Goal: Task Accomplishment & Management: Use online tool/utility

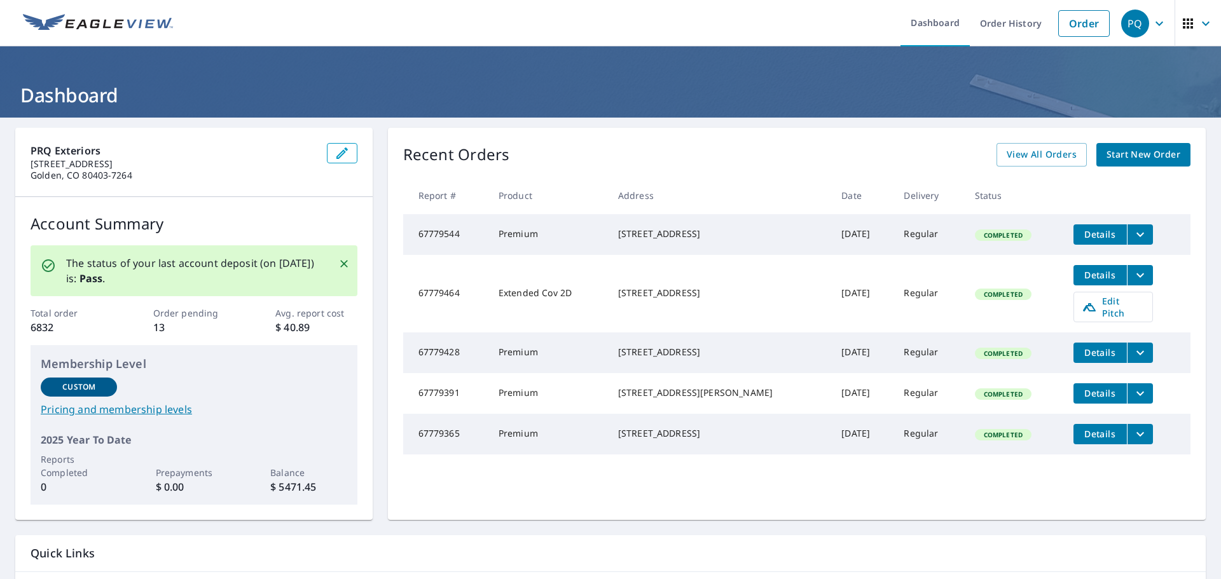
click at [1132, 399] on icon "filesDropdownBtn-67779391" at bounding box center [1139, 393] width 15 height 15
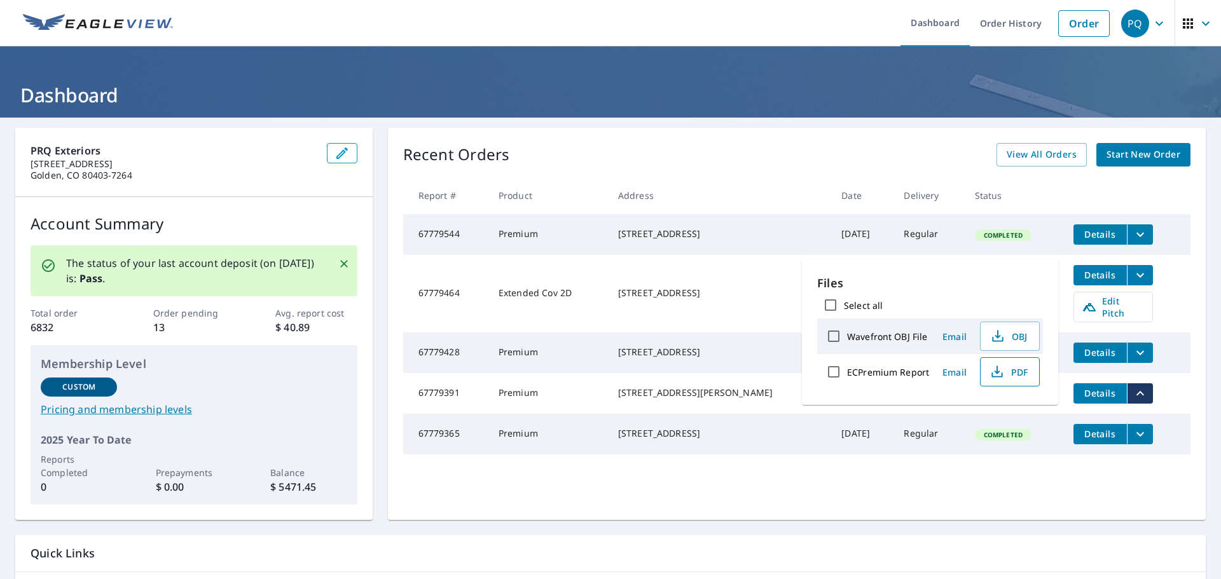
click at [1004, 377] on span "PDF" at bounding box center [1008, 371] width 41 height 15
click at [589, 143] on div "Recent Orders View All Orders Start New Order" at bounding box center [796, 155] width 787 height 24
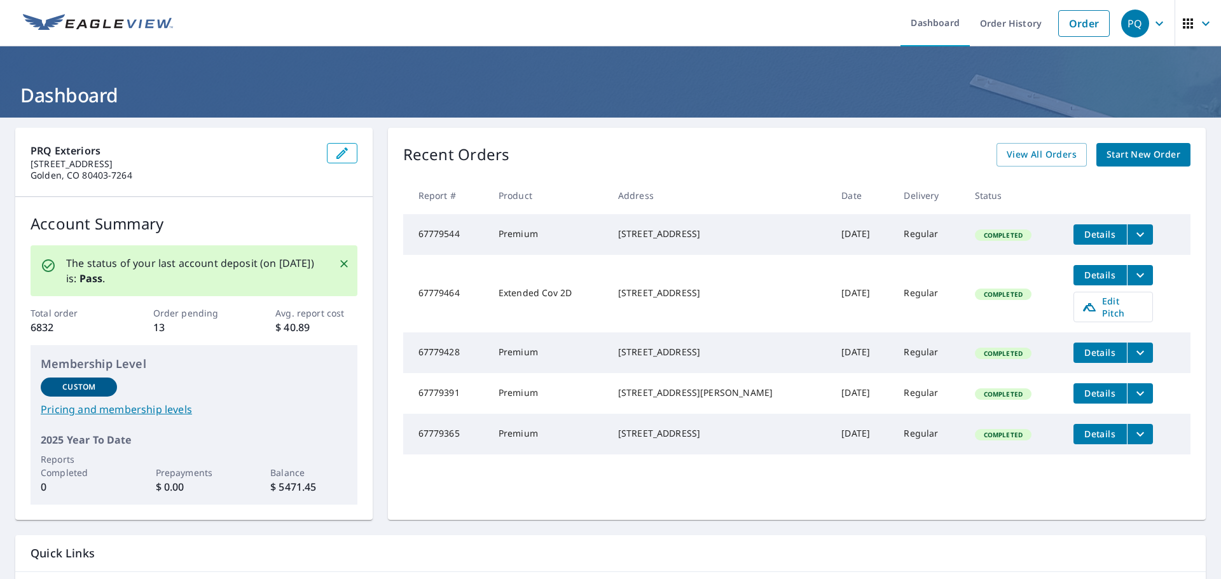
click at [1132, 347] on icon "filesDropdownBtn-67779428" at bounding box center [1139, 352] width 15 height 15
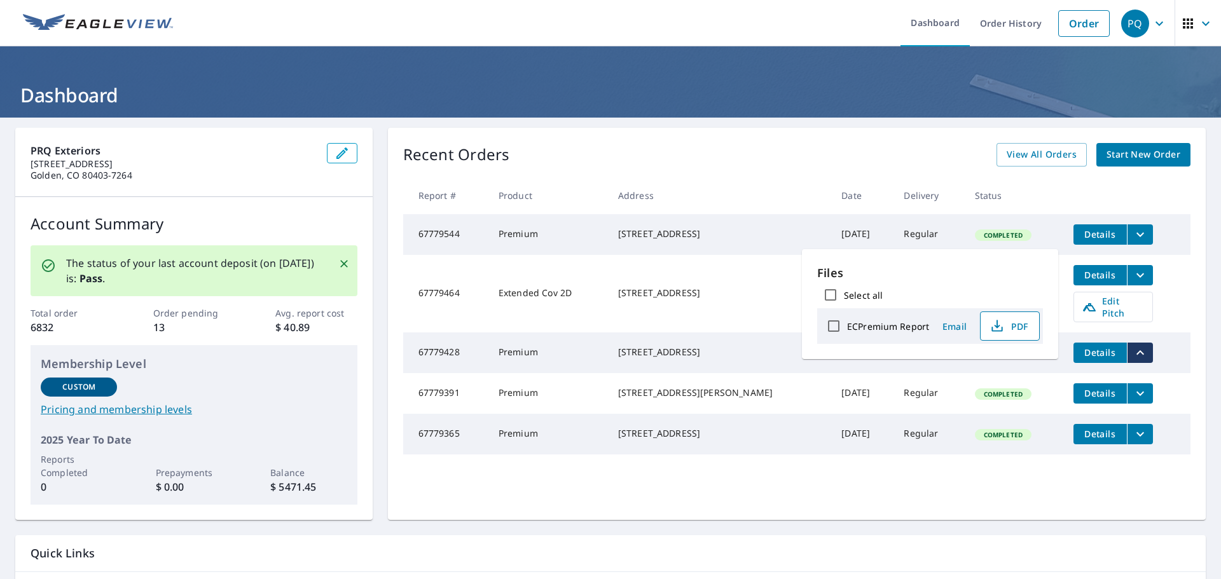
click at [1015, 327] on span "PDF" at bounding box center [1008, 326] width 41 height 15
click at [1115, 310] on span "Edit Pitch" at bounding box center [1113, 307] width 63 height 24
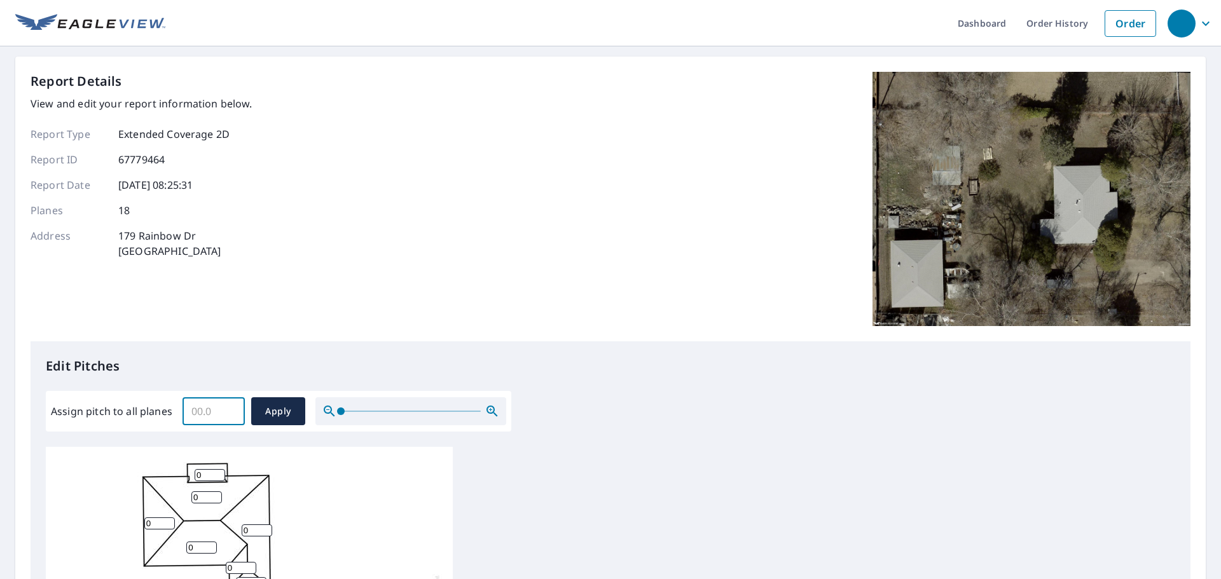
click at [196, 408] on input "Assign pitch to all planes" at bounding box center [213, 412] width 62 height 36
type input "4"
click at [278, 406] on span "Apply" at bounding box center [278, 412] width 34 height 16
type input "4"
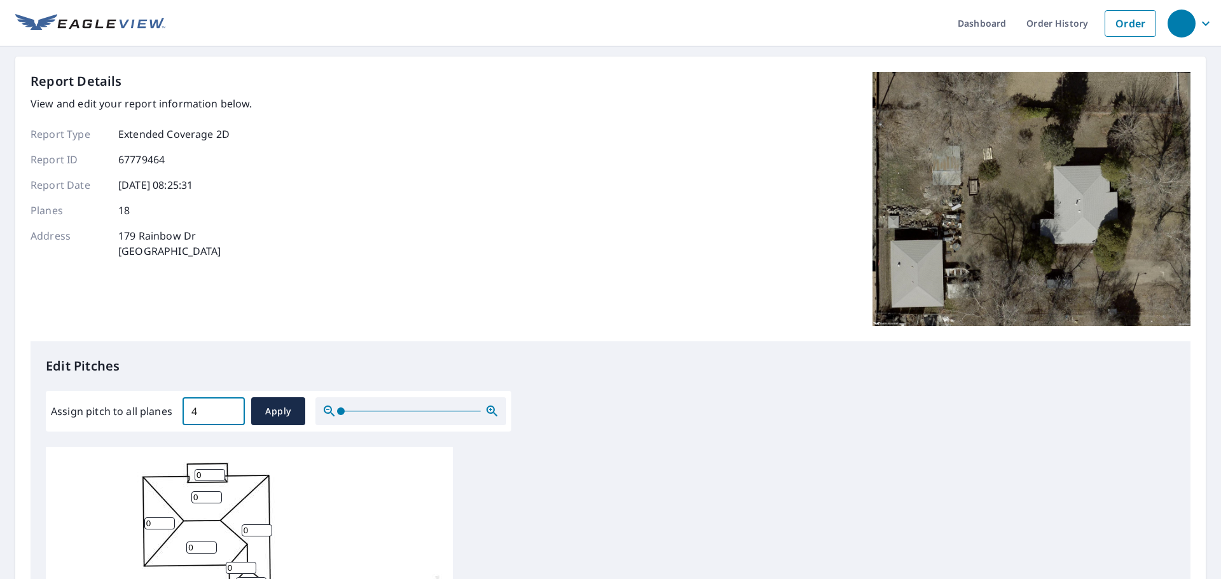
type input "4"
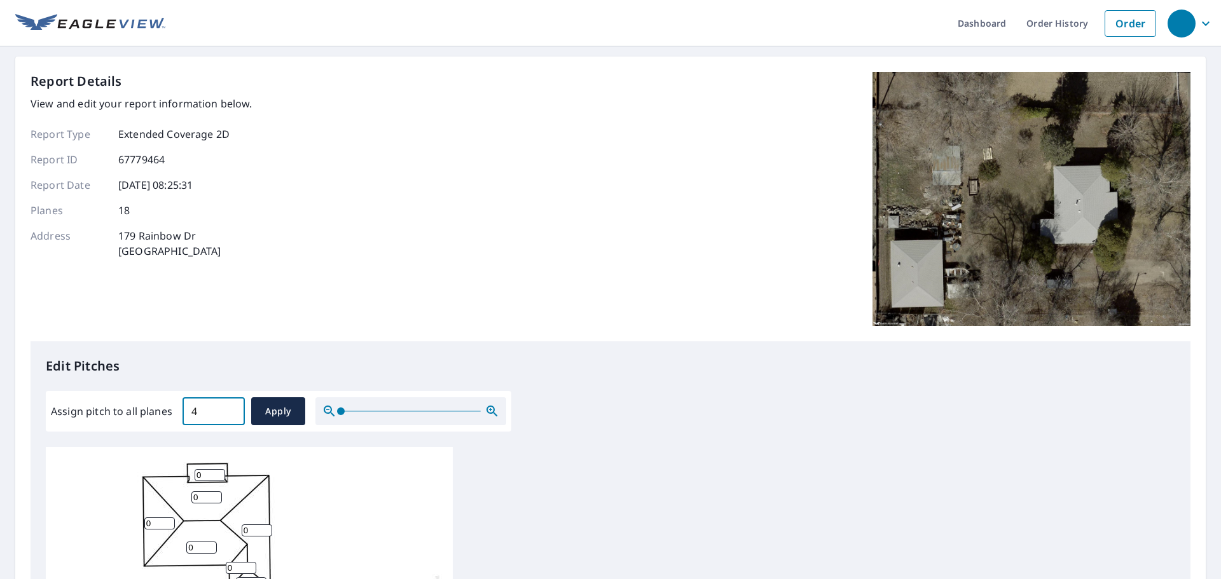
type input "4"
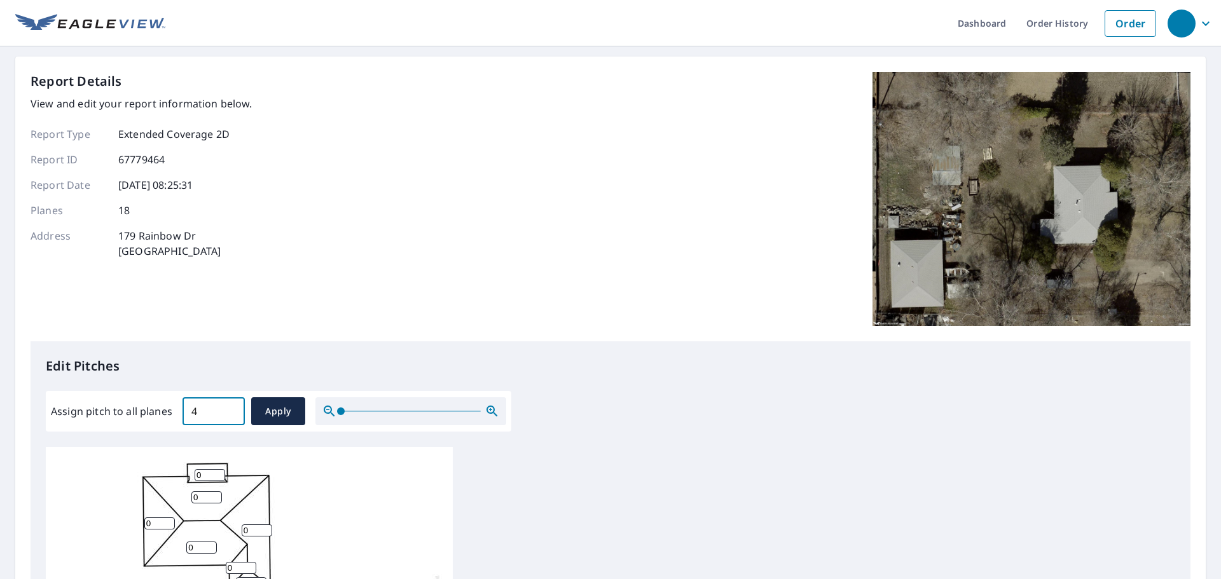
type input "4"
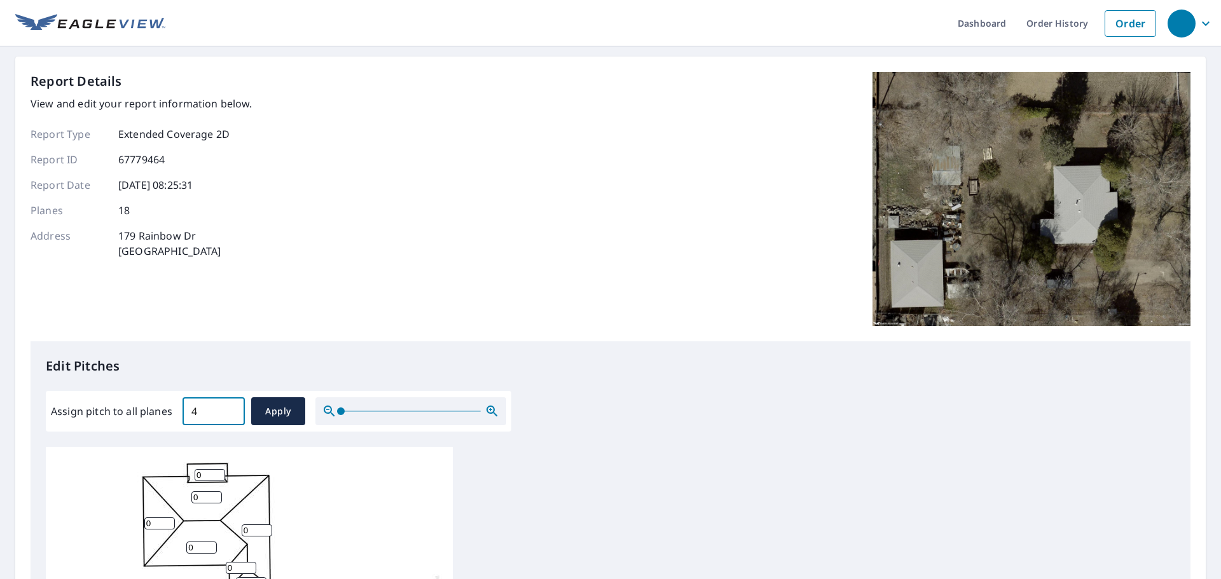
type input "4"
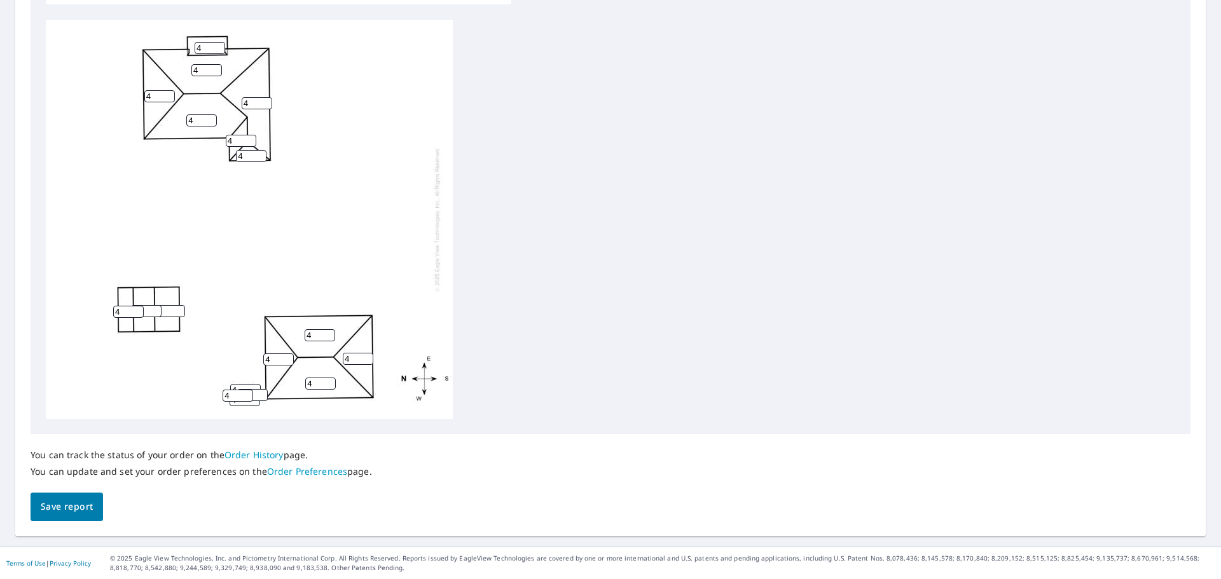
click at [52, 506] on span "Save report" at bounding box center [67, 507] width 52 height 16
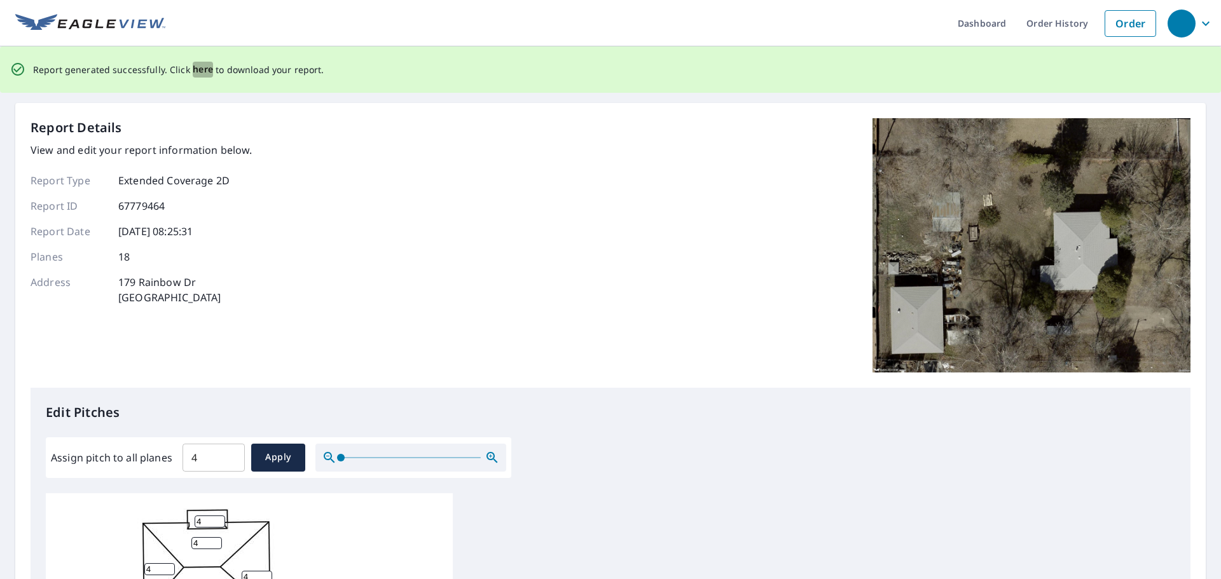
click at [202, 72] on span "here" at bounding box center [203, 70] width 21 height 16
